Goal: Find specific page/section: Find specific page/section

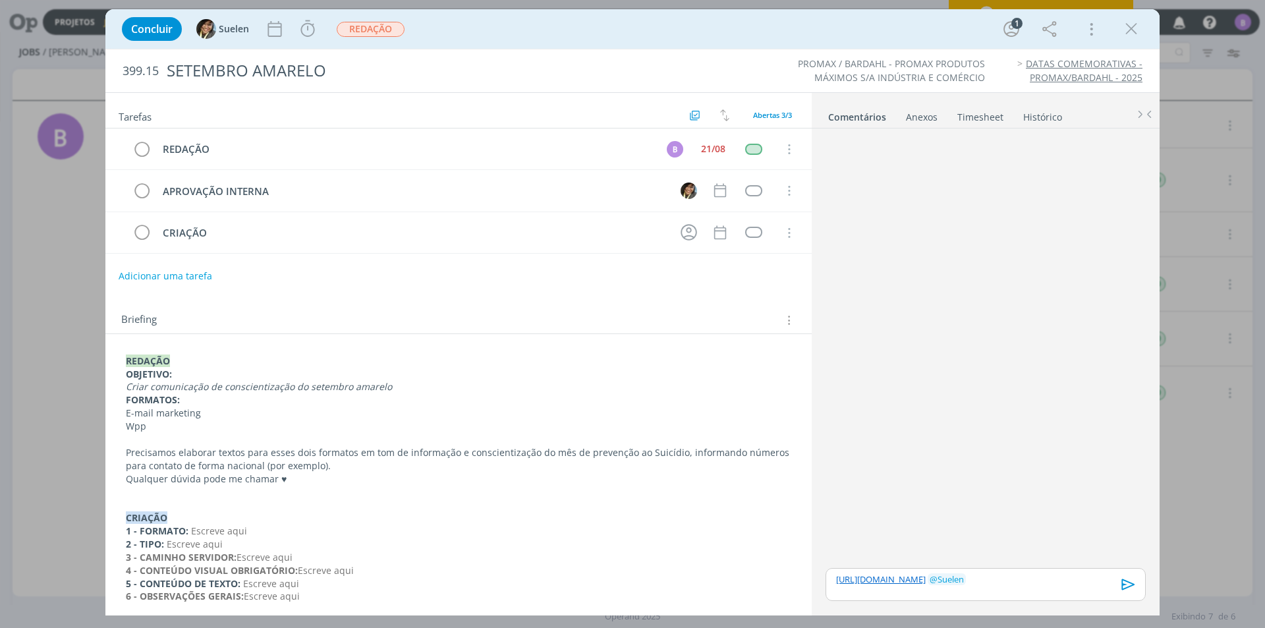
click at [919, 263] on div "dialog" at bounding box center [985, 349] width 331 height 431
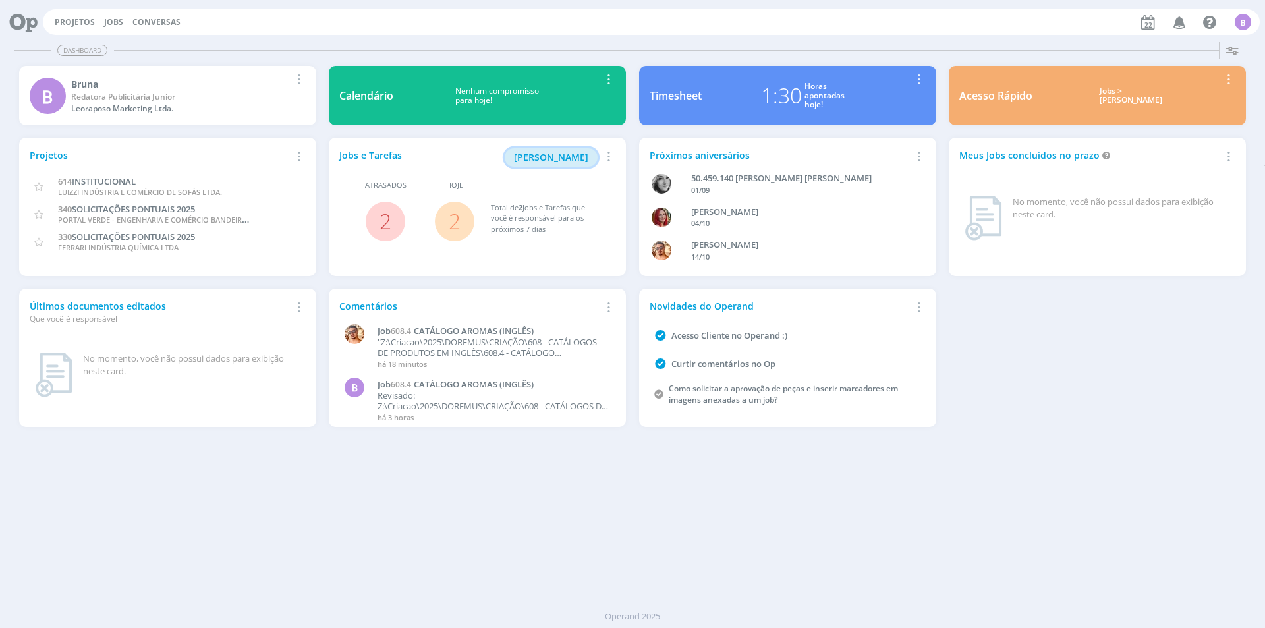
click at [558, 159] on span "[PERSON_NAME]" at bounding box center [551, 157] width 74 height 13
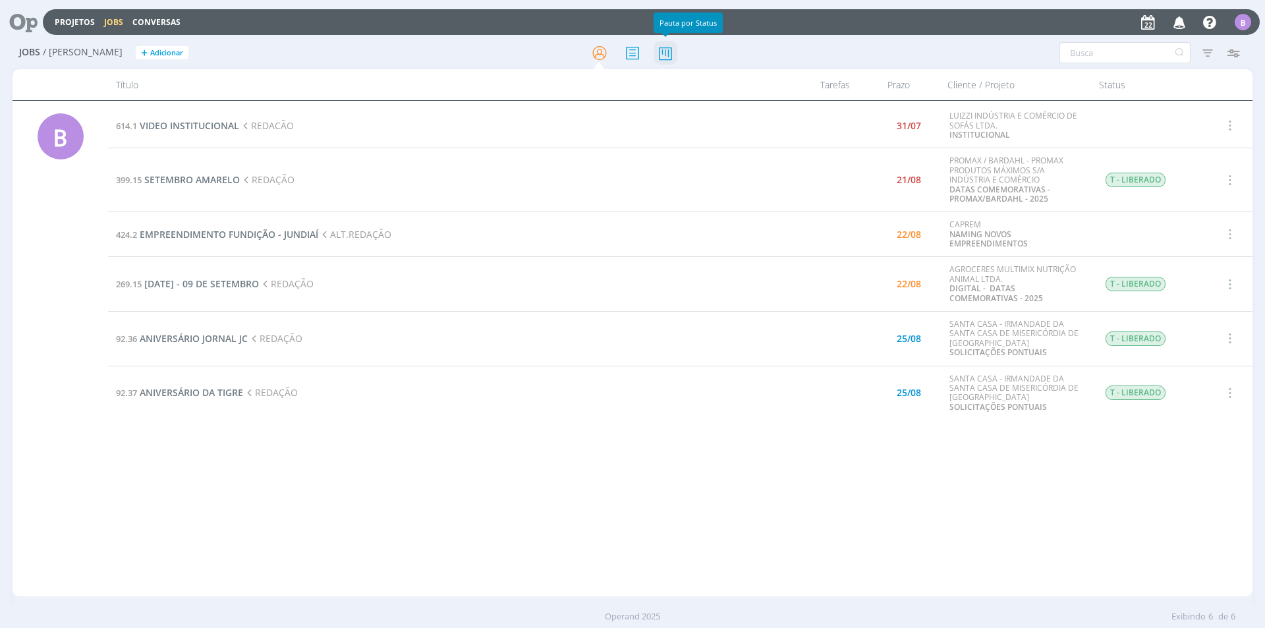
click at [670, 52] on icon at bounding box center [665, 53] width 24 height 26
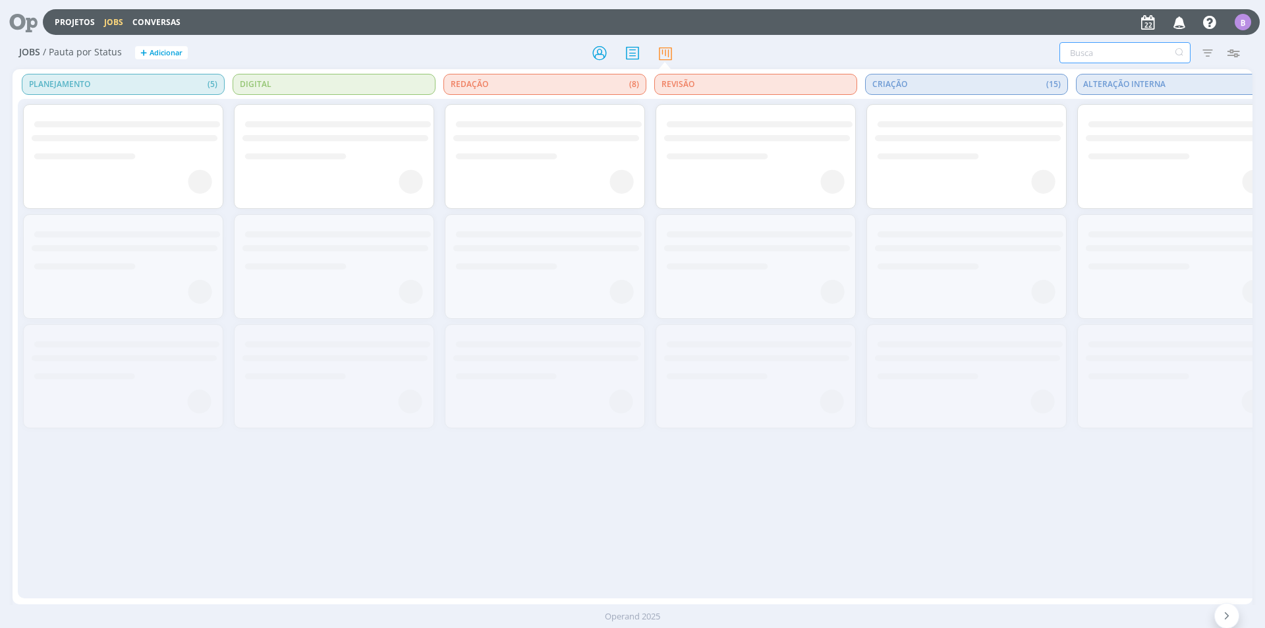
click at [1092, 51] on input "text" at bounding box center [1124, 52] width 131 height 21
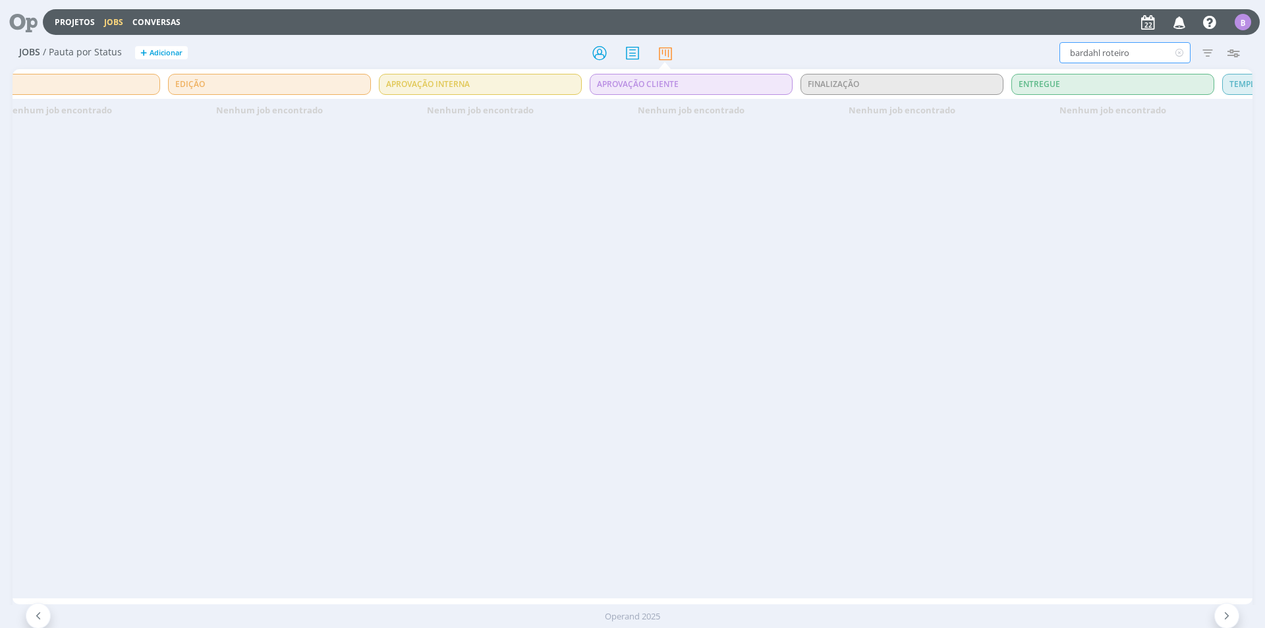
scroll to position [0, 1320]
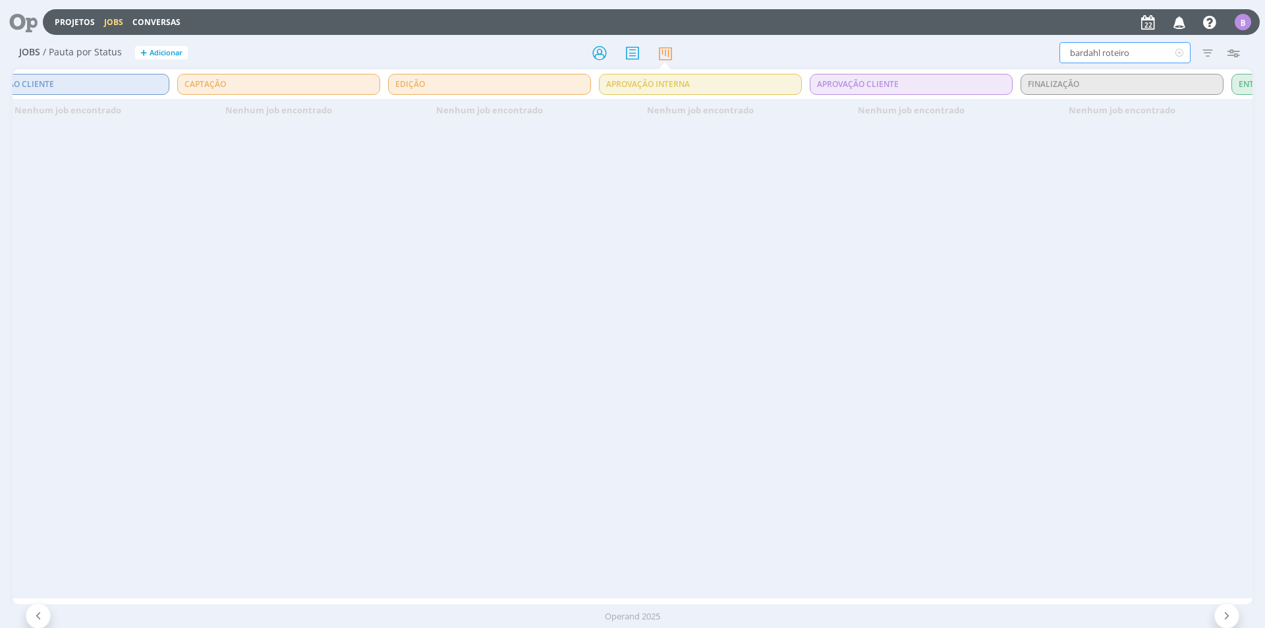
drag, startPoint x: 1142, startPoint y: 51, endPoint x: 1103, endPoint y: 51, distance: 38.9
click at [1103, 51] on input "bardahl roteiro" at bounding box center [1124, 52] width 131 height 21
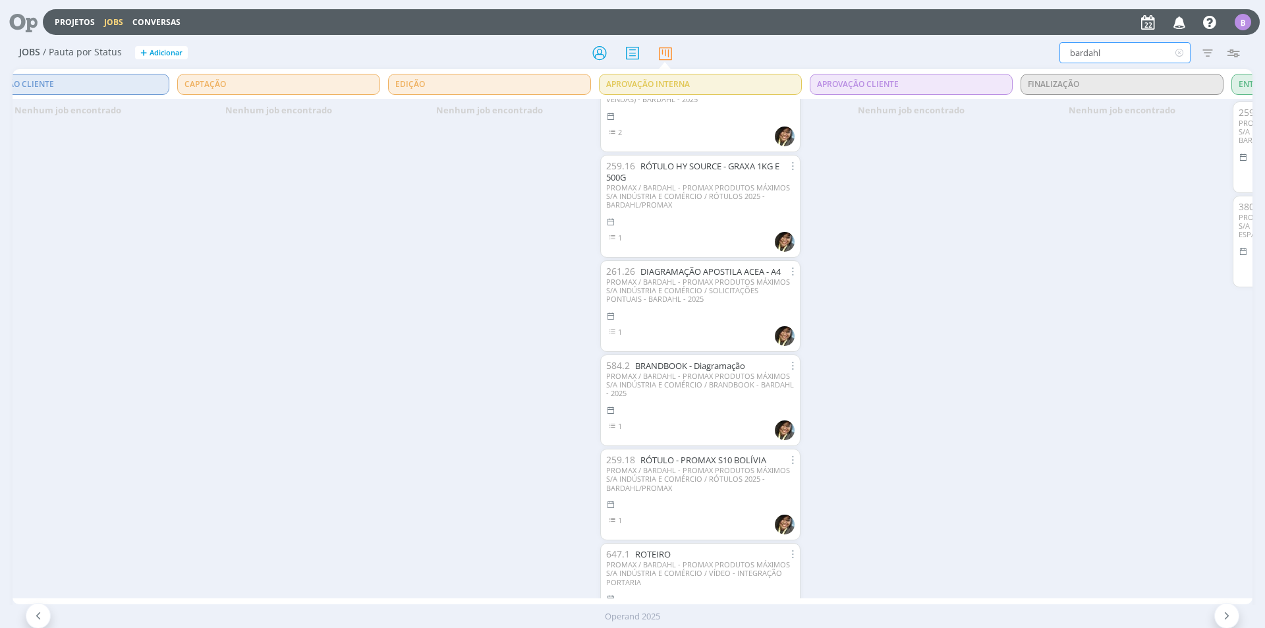
scroll to position [983, 0]
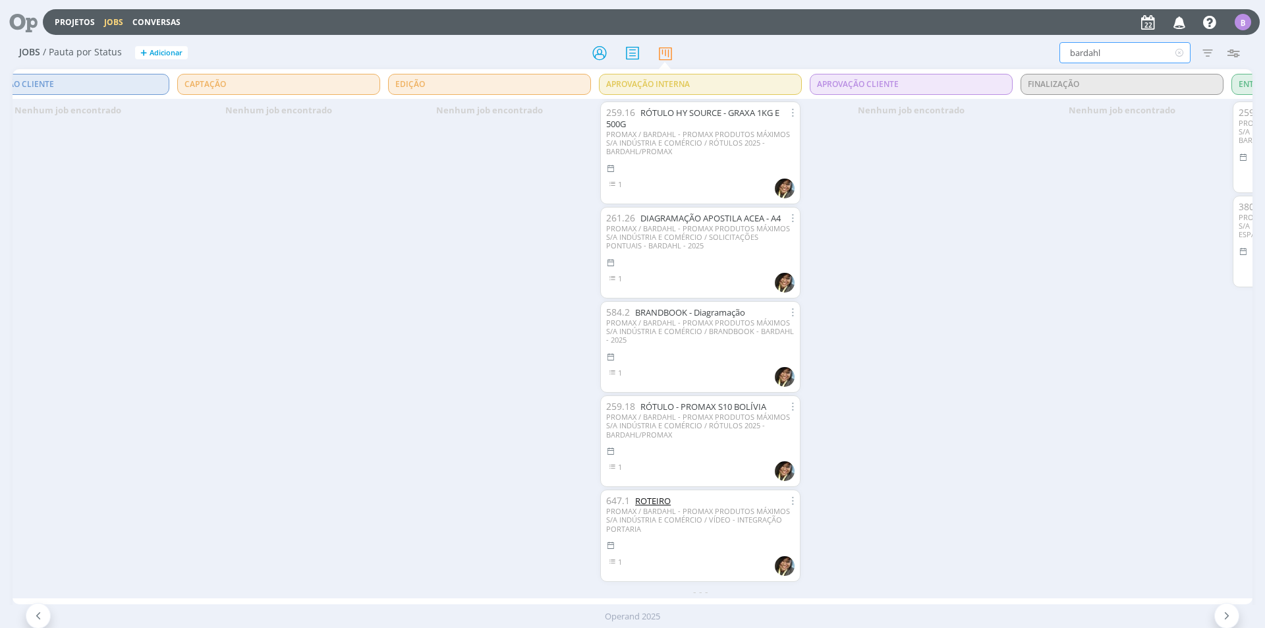
type input "bardahl"
click at [643, 495] on link "ROTEIRO" at bounding box center [653, 501] width 36 height 12
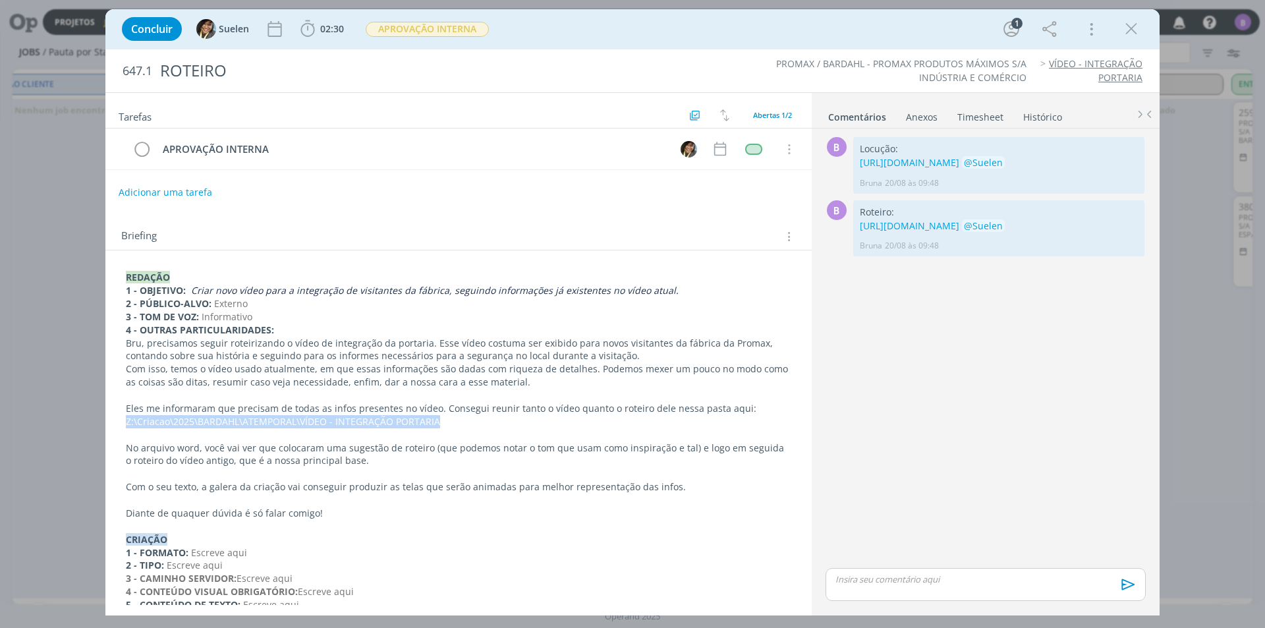
drag, startPoint x: 443, startPoint y: 422, endPoint x: 113, endPoint y: 424, distance: 330.0
click at [113, 424] on div "REDAÇÃO 1 - OBJETIVO: Criar novo vídeo para a integração de visitantes da fábri…" at bounding box center [458, 507] width 706 height 514
copy p "Z:\Criacao\2025\BARDAHL\ATEMPORAL\VÍDEO - INTEGRAÇÃO PORTARIA"
